Goal: Transaction & Acquisition: Purchase product/service

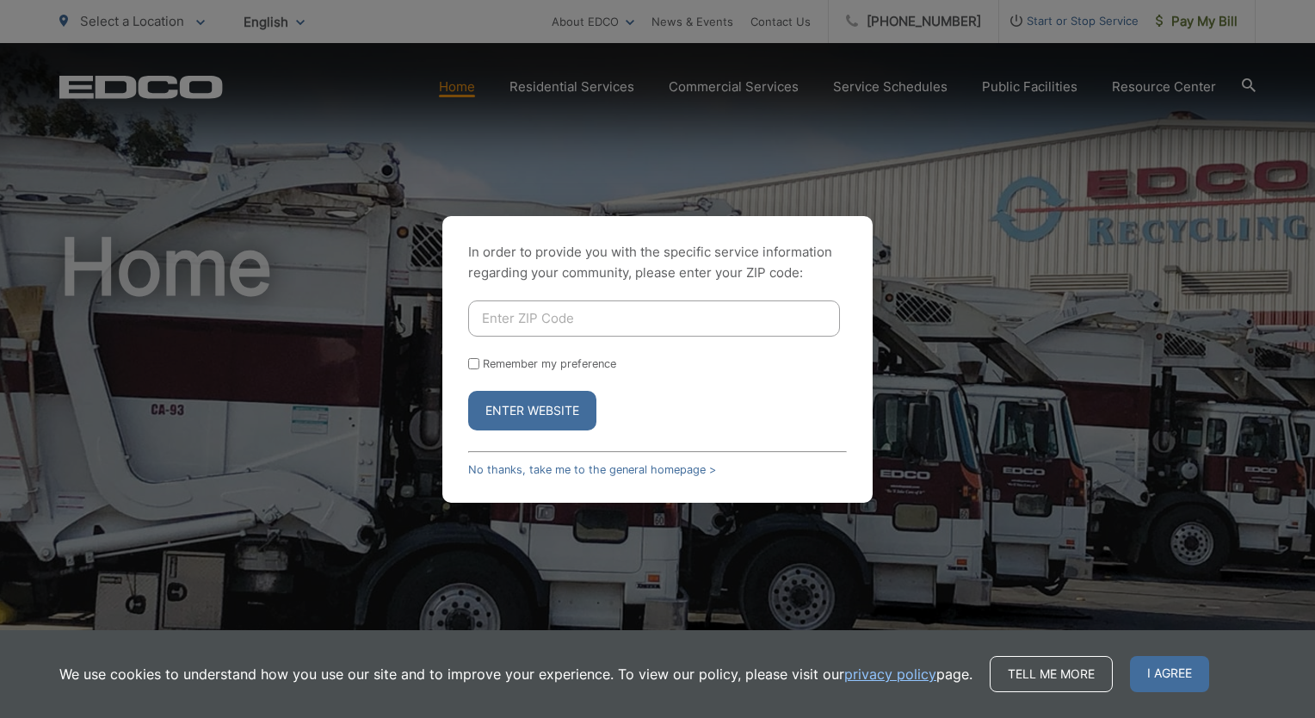
click at [572, 322] on input "Enter ZIP Code" at bounding box center [654, 318] width 372 height 36
type input "91941"
click at [473, 363] on input "Remember my preference" at bounding box center [473, 363] width 11 height 11
checkbox input "true"
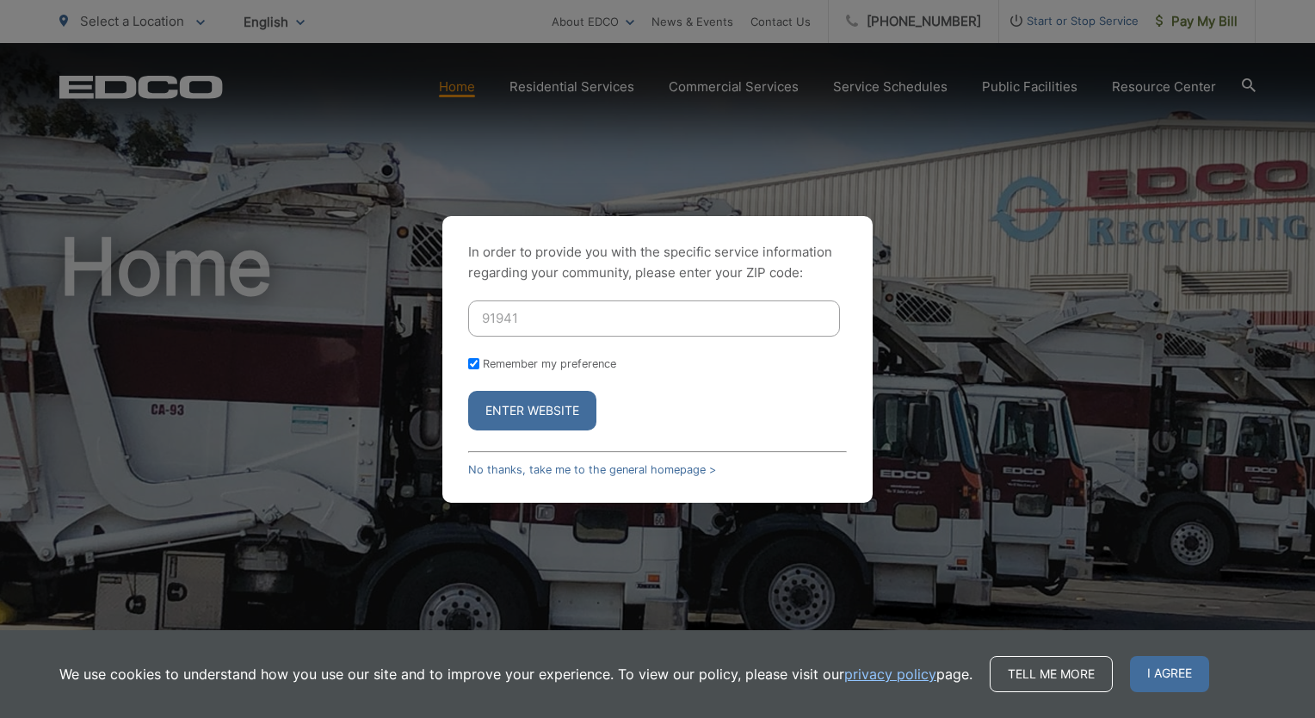
click at [512, 410] on button "Enter Website" at bounding box center [532, 411] width 128 height 40
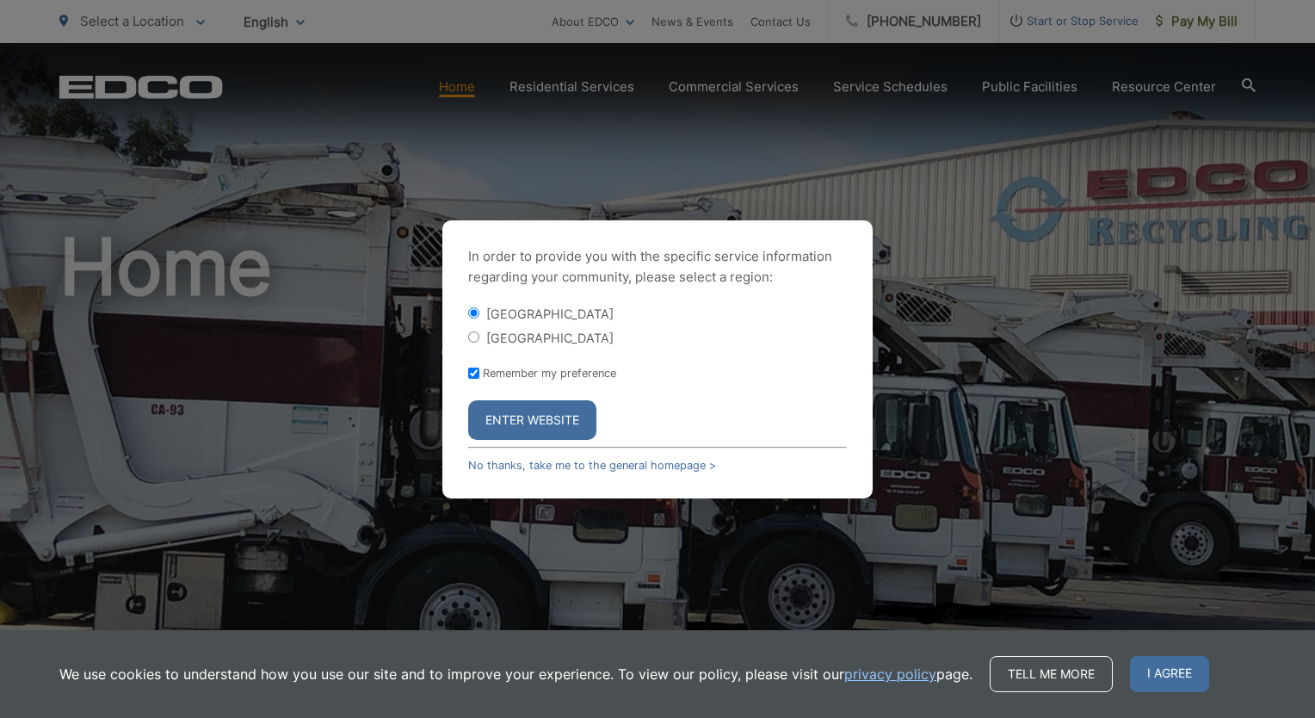
click at [548, 433] on button "Enter Website" at bounding box center [532, 420] width 128 height 40
click at [548, 425] on button "Enter Website" at bounding box center [532, 420] width 128 height 40
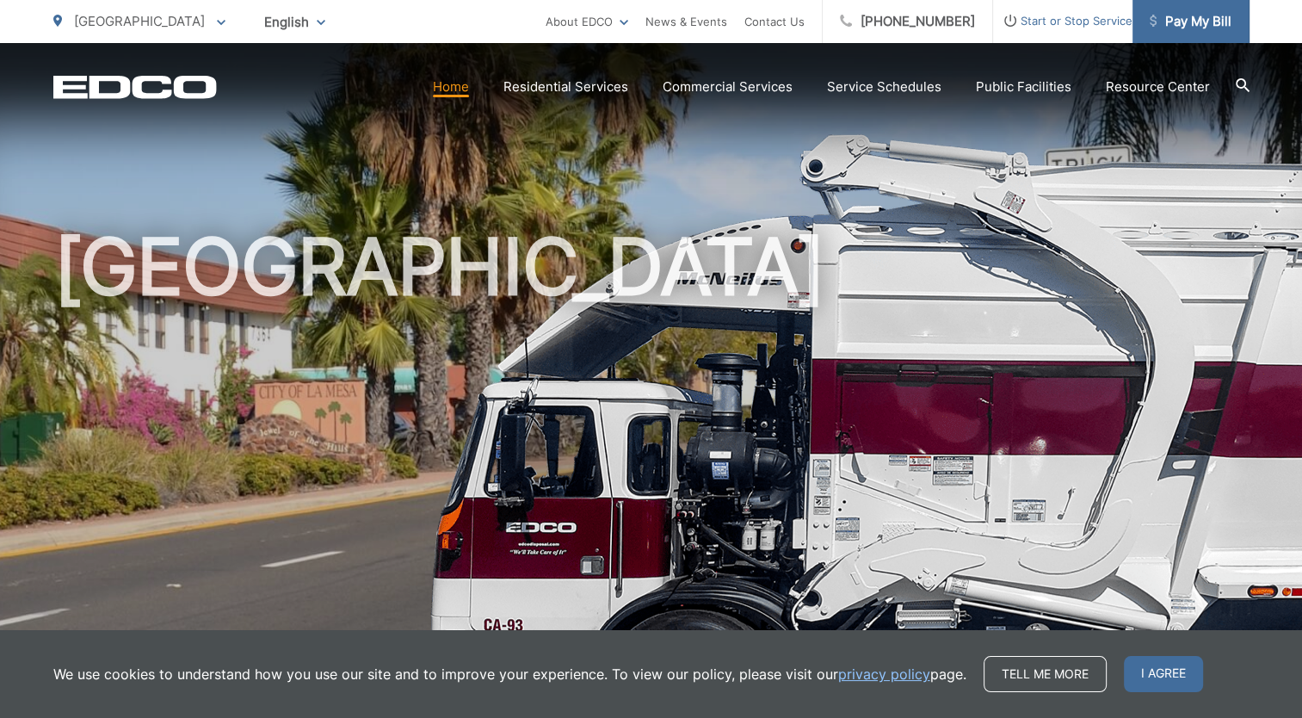
click at [1166, 13] on span "Pay My Bill" at bounding box center [1191, 21] width 82 height 21
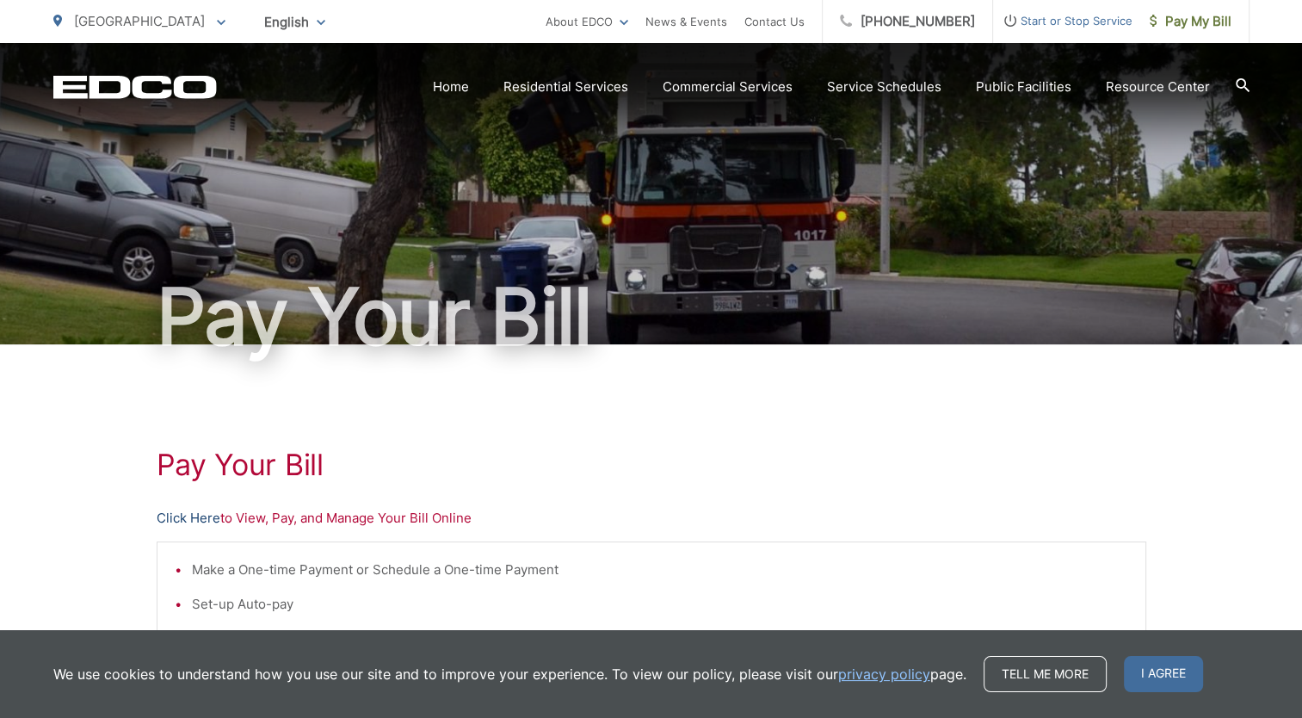
click at [206, 520] on link "Click Here" at bounding box center [189, 518] width 64 height 21
